Goal: Navigation & Orientation: Find specific page/section

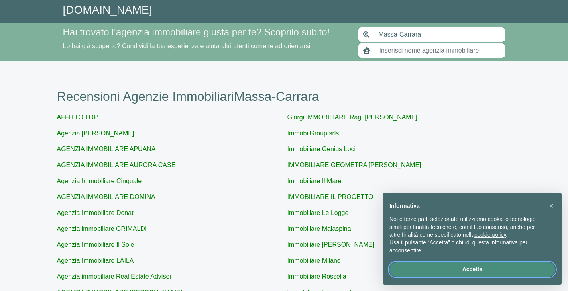
click at [464, 271] on button "Accetta" at bounding box center [472, 270] width 166 height 14
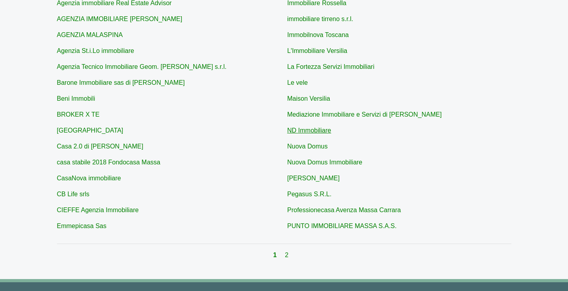
scroll to position [260, 0]
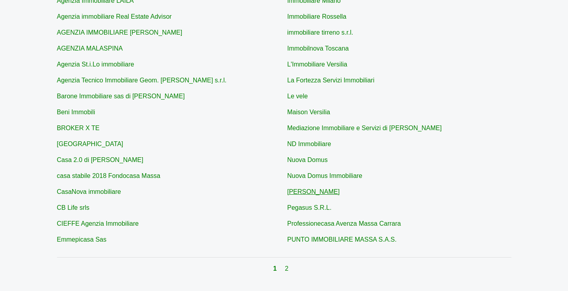
click at [312, 194] on link "[PERSON_NAME]" at bounding box center [313, 191] width 53 height 7
type input "[PERSON_NAME]"
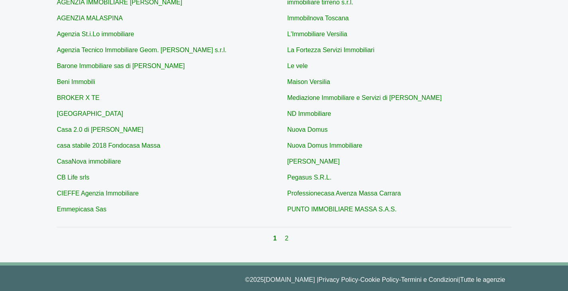
scroll to position [300, 0]
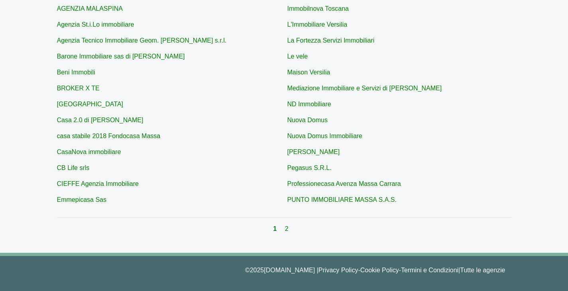
click at [284, 228] on div "1 2" at bounding box center [284, 229] width 454 height 10
click at [287, 228] on link "2" at bounding box center [287, 229] width 4 height 7
